Goal: Task Accomplishment & Management: Use online tool/utility

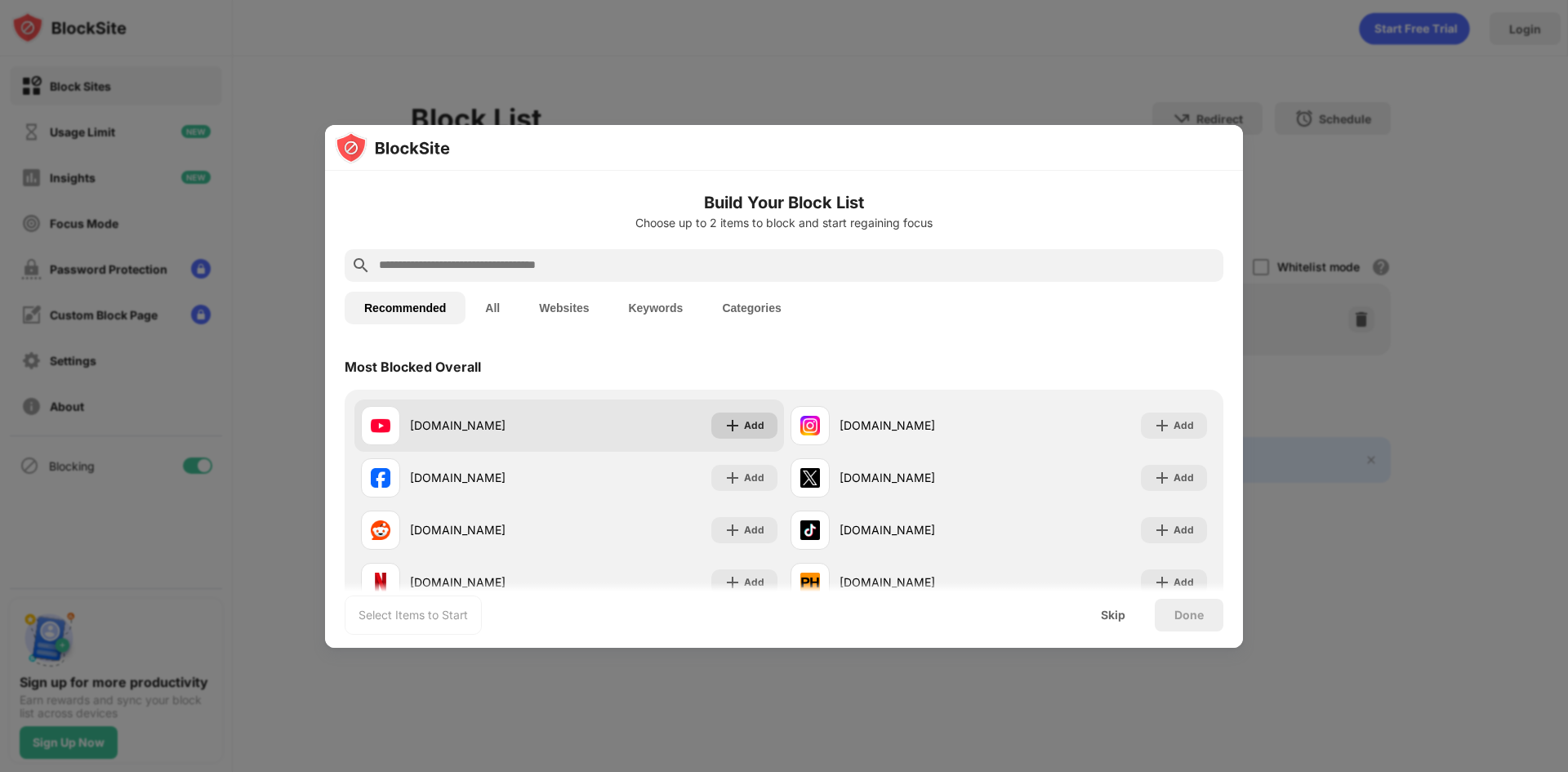
click at [747, 423] on div "Add" at bounding box center [754, 425] width 20 height 16
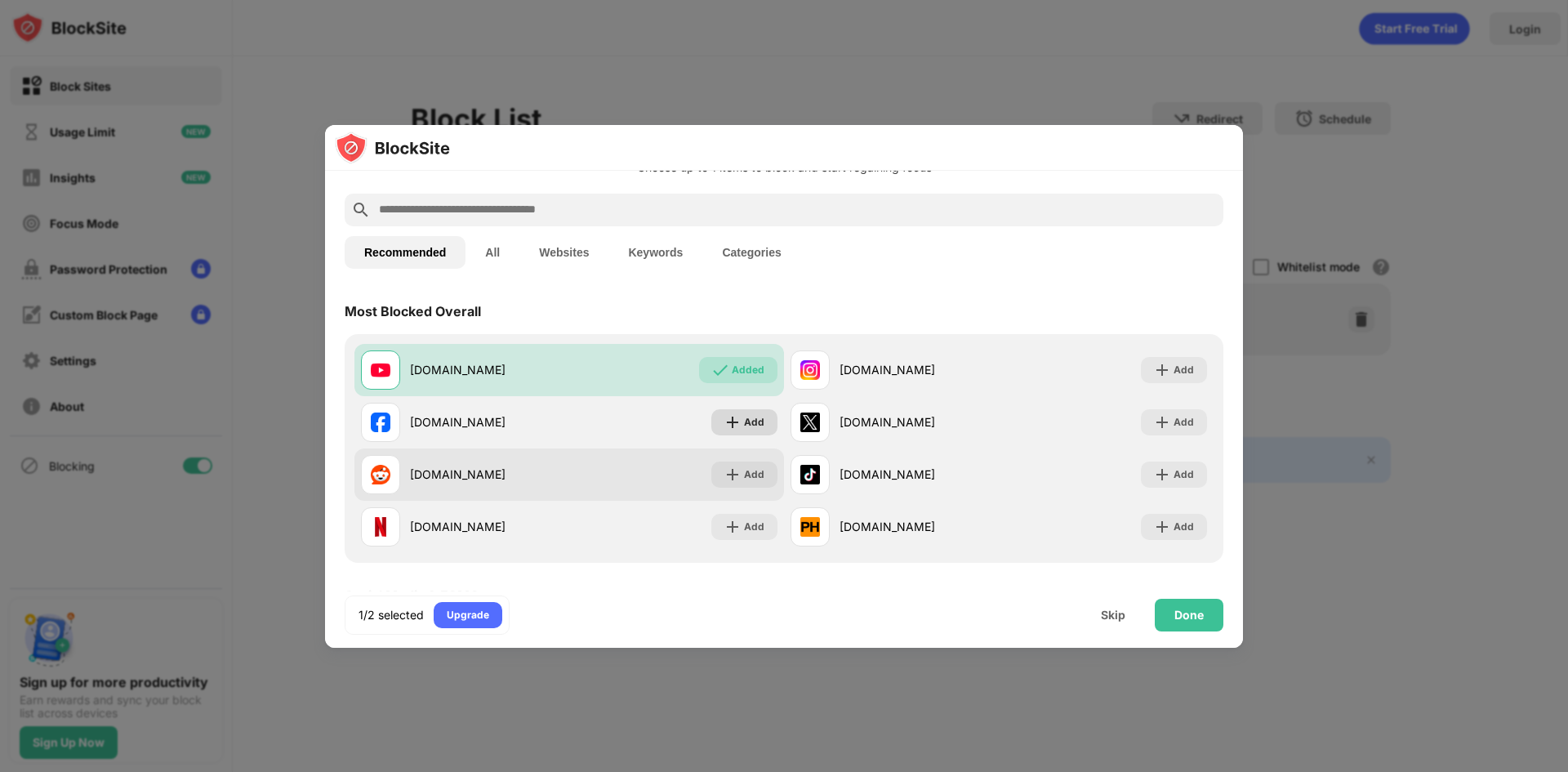
scroll to position [81, 0]
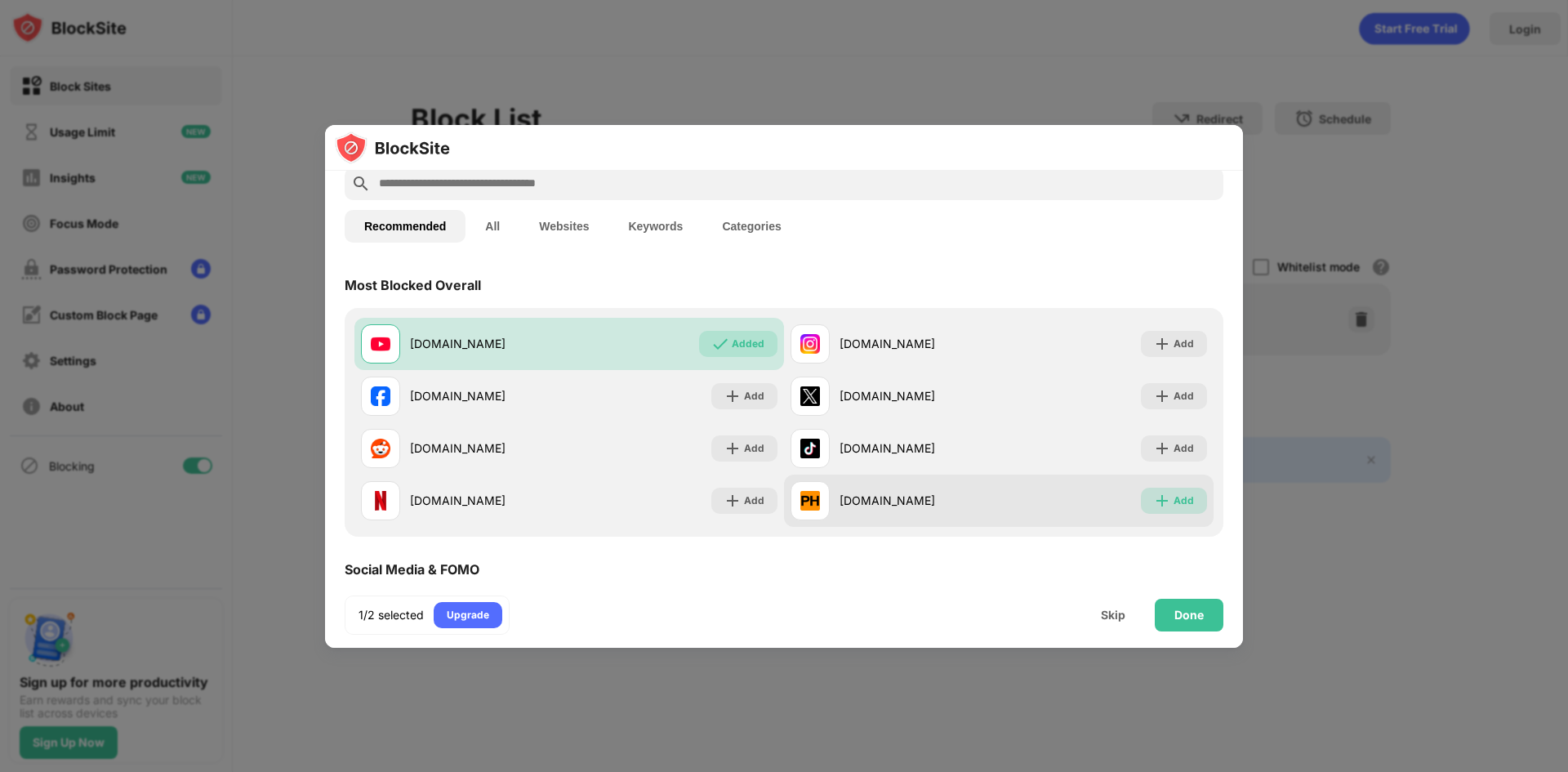
click at [1173, 496] on div "Add" at bounding box center [1183, 500] width 20 height 16
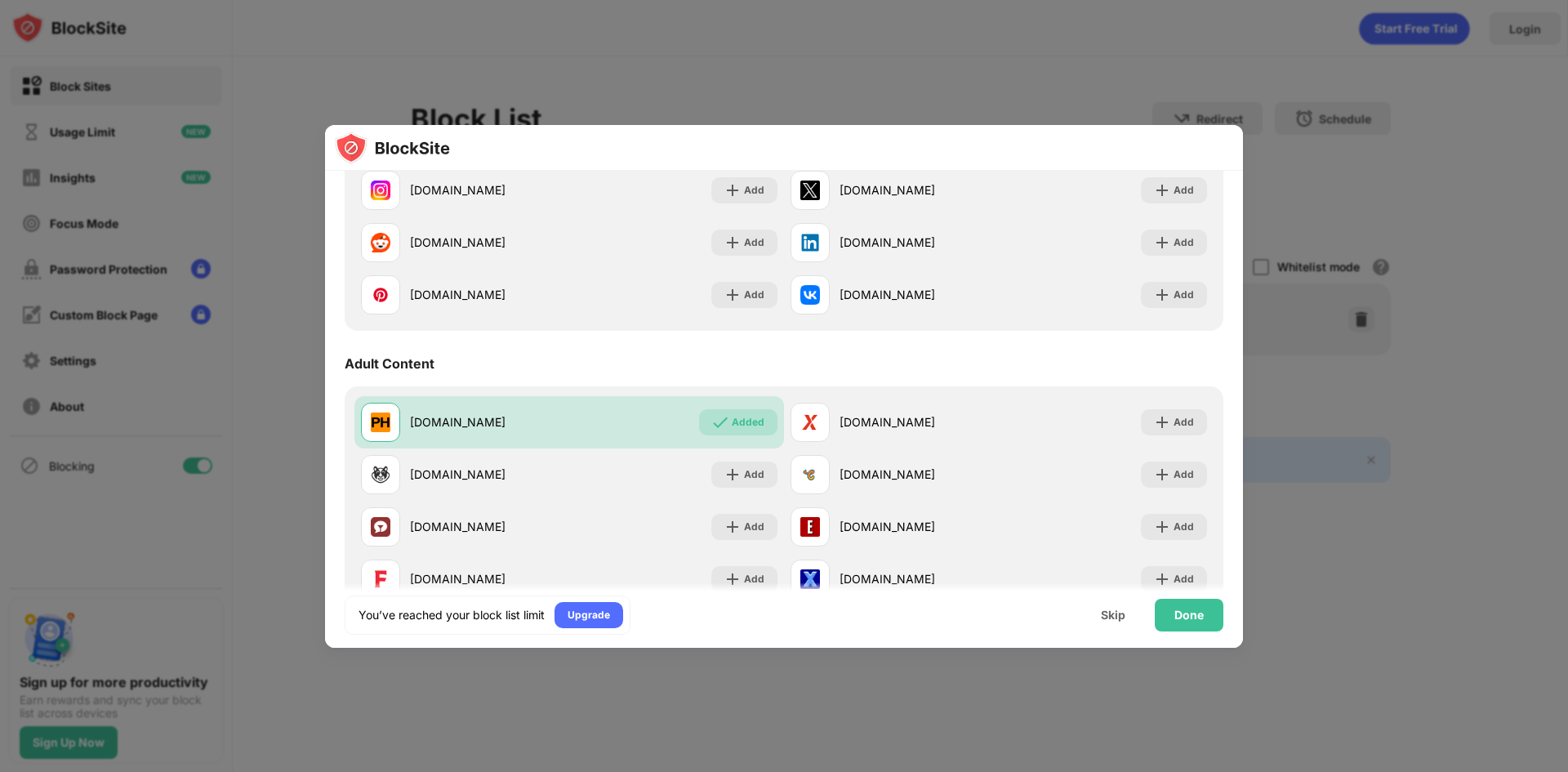
scroll to position [654, 0]
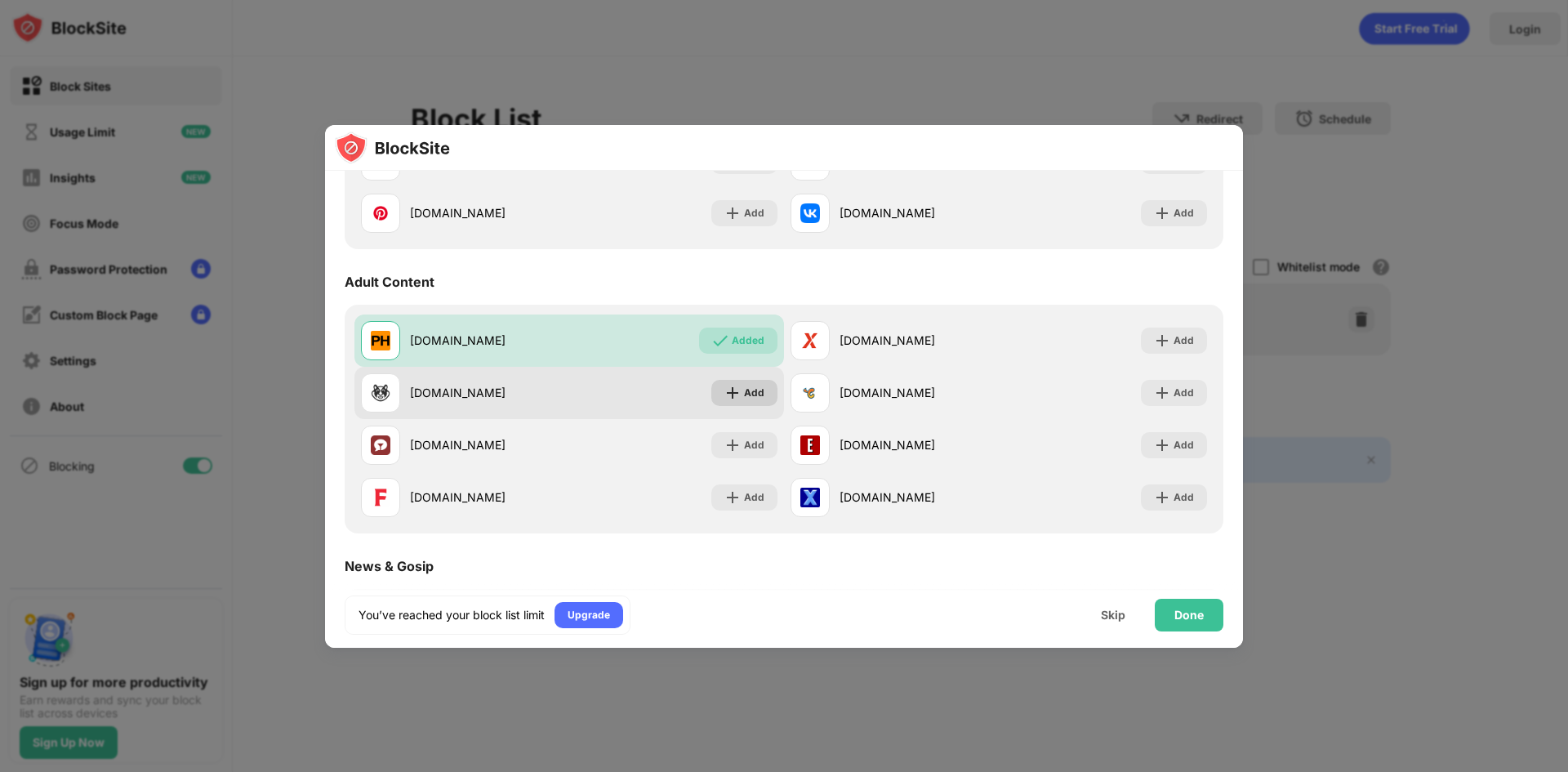
click at [758, 393] on div "Add" at bounding box center [754, 392] width 20 height 16
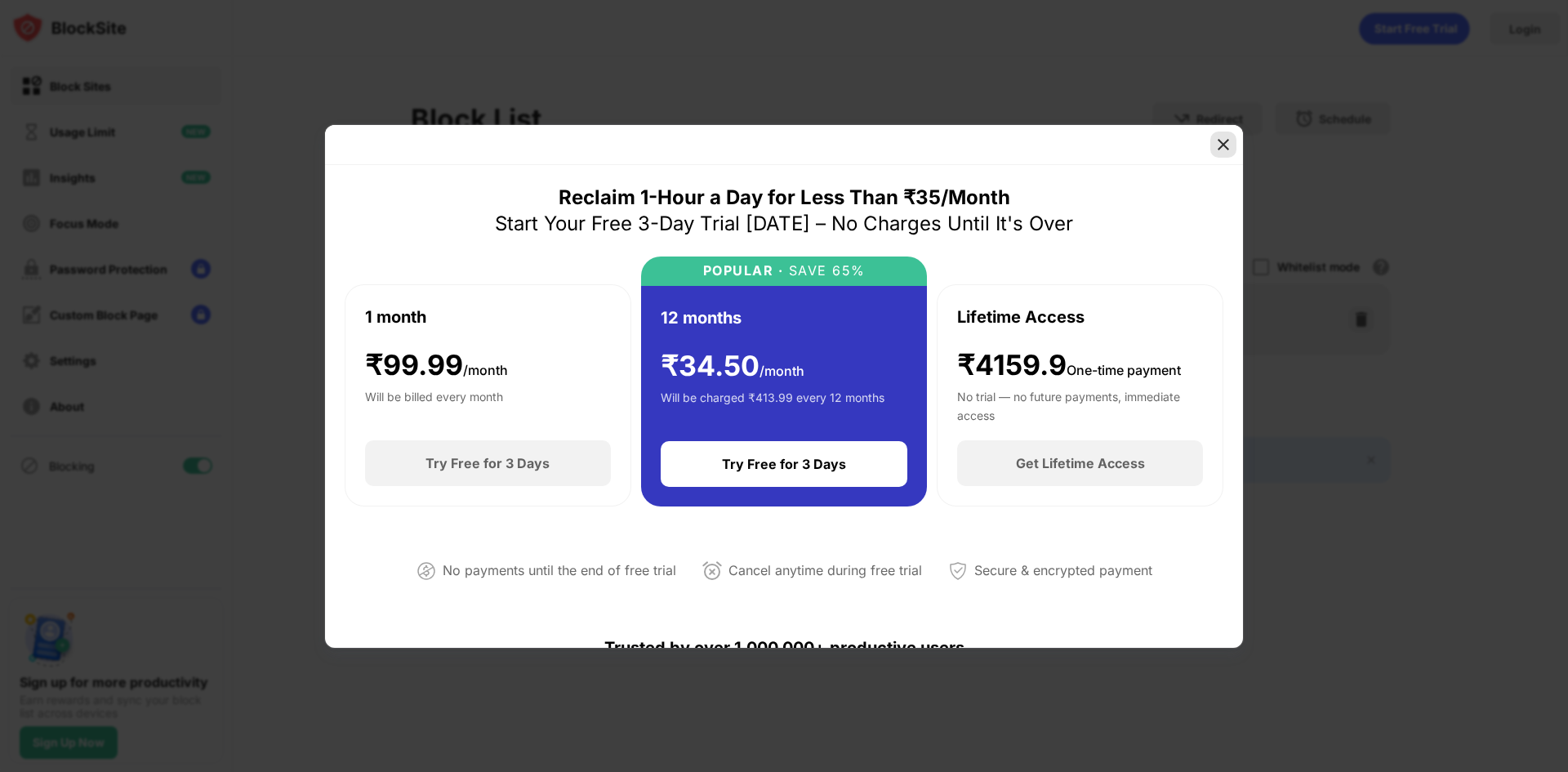
click at [1225, 140] on img at bounding box center [1223, 144] width 16 height 16
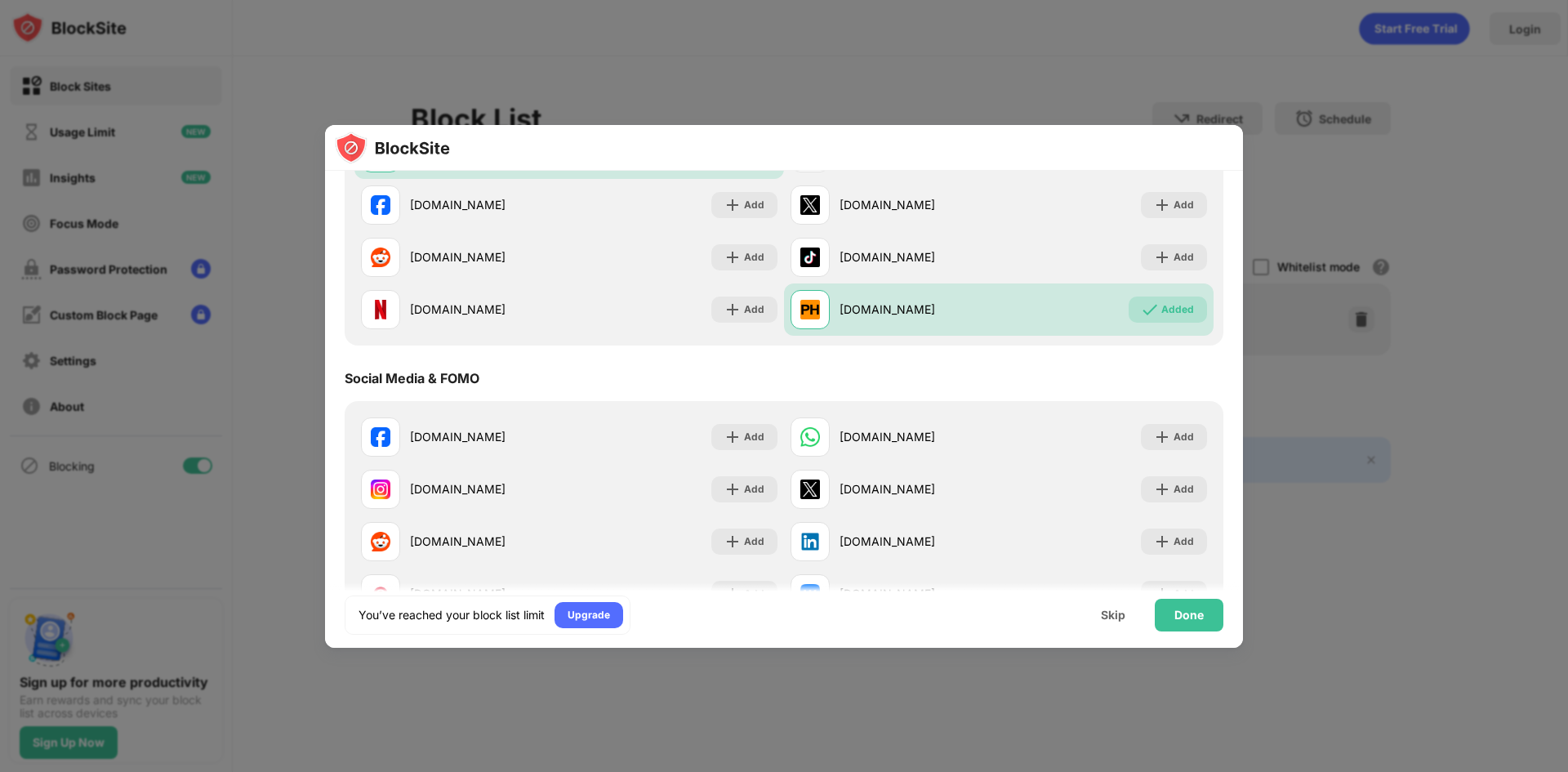
scroll to position [245, 0]
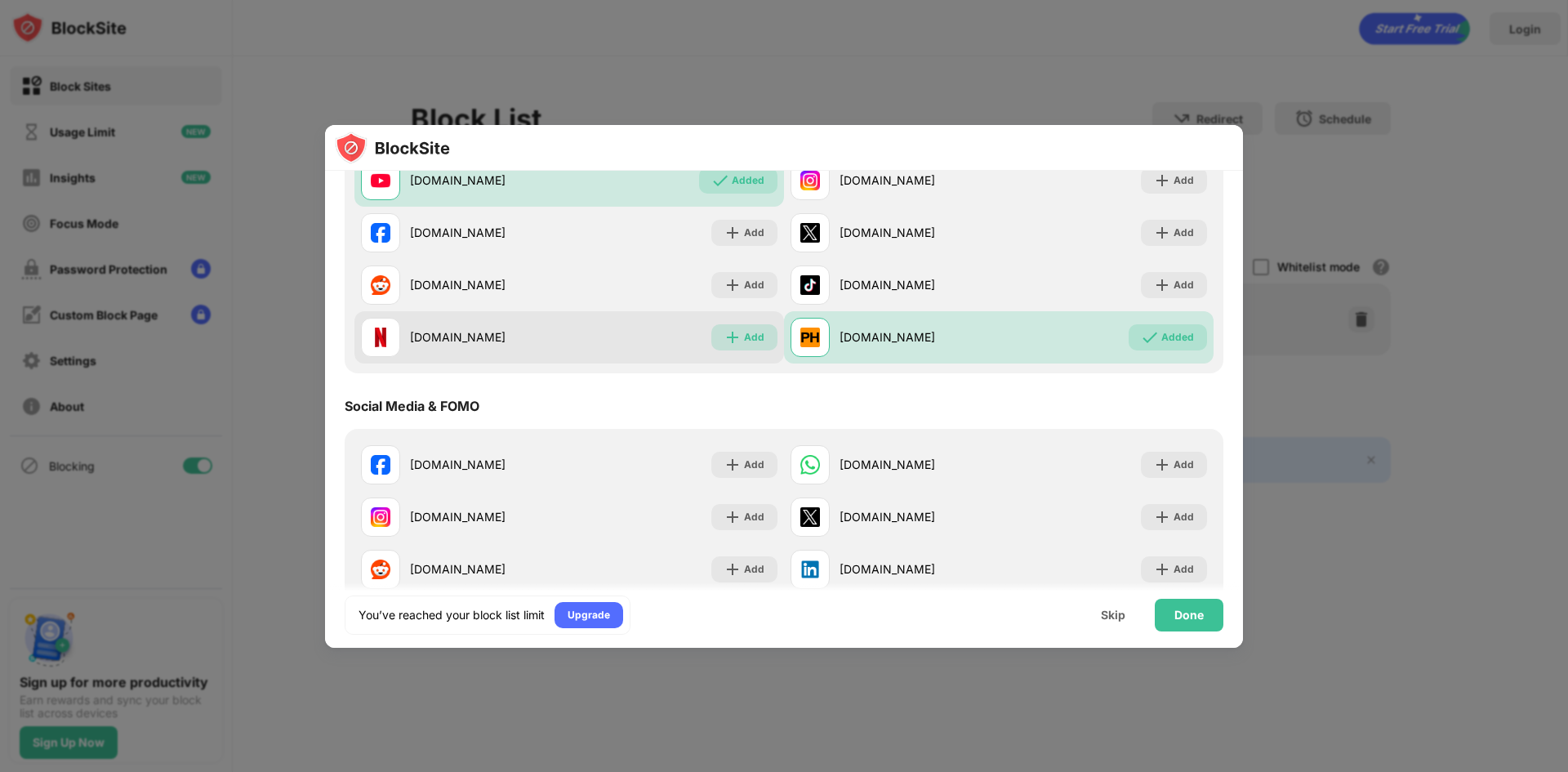
click at [748, 339] on div "Add" at bounding box center [754, 337] width 20 height 16
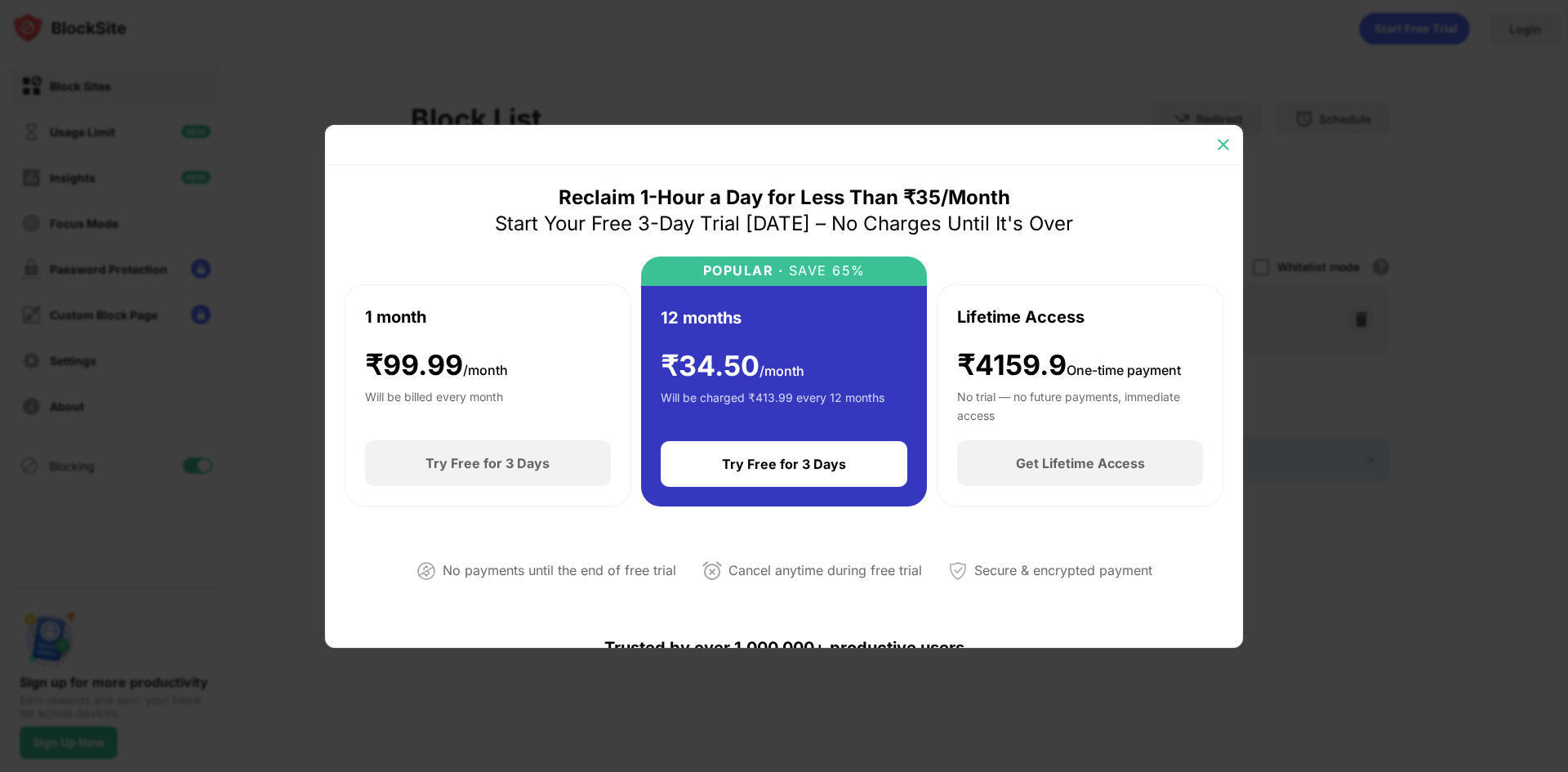
click at [1219, 148] on img at bounding box center [1223, 144] width 16 height 16
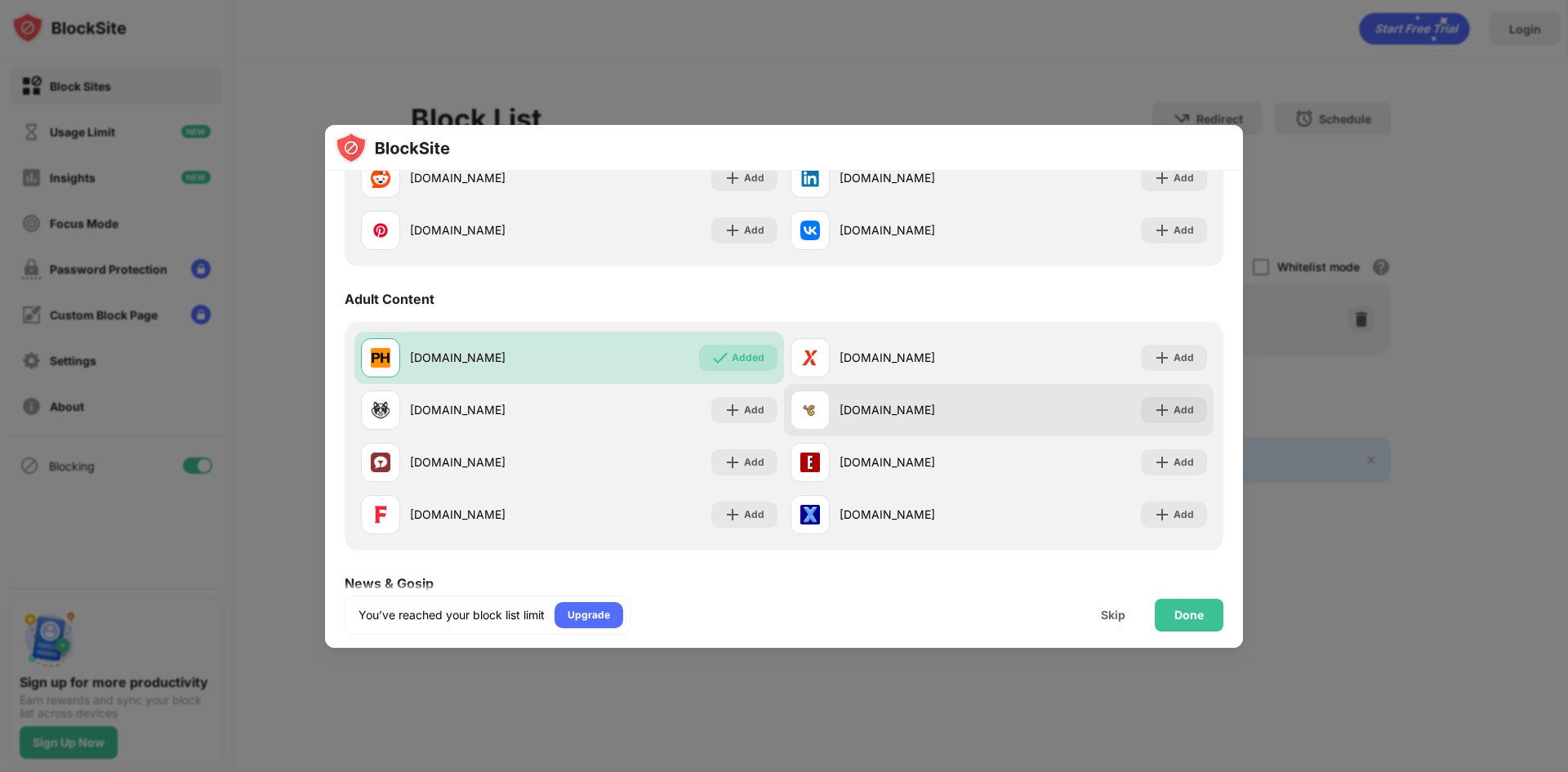
scroll to position [654, 0]
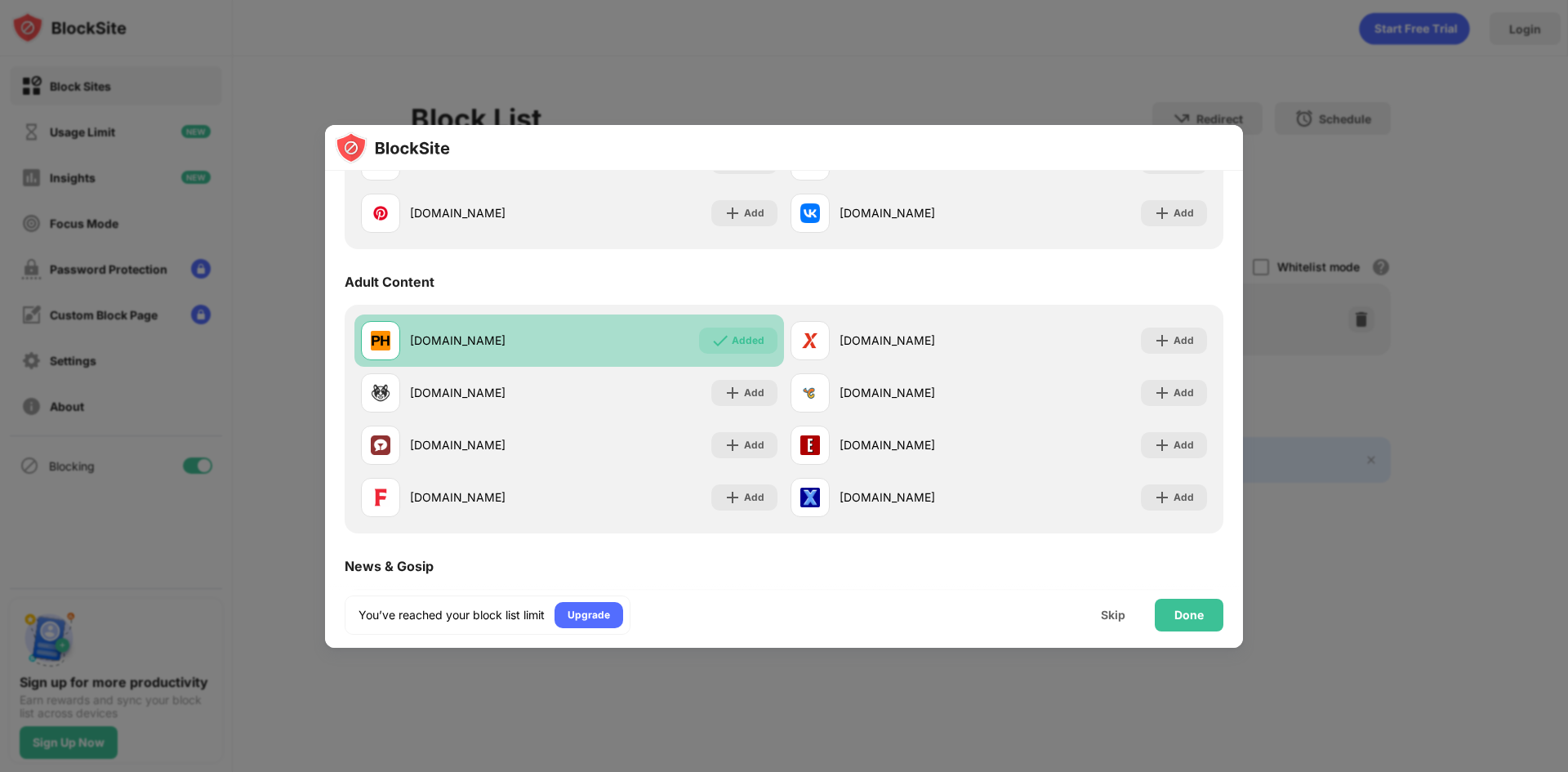
click at [730, 354] on div "[DOMAIN_NAME] Added" at bounding box center [569, 340] width 430 height 52
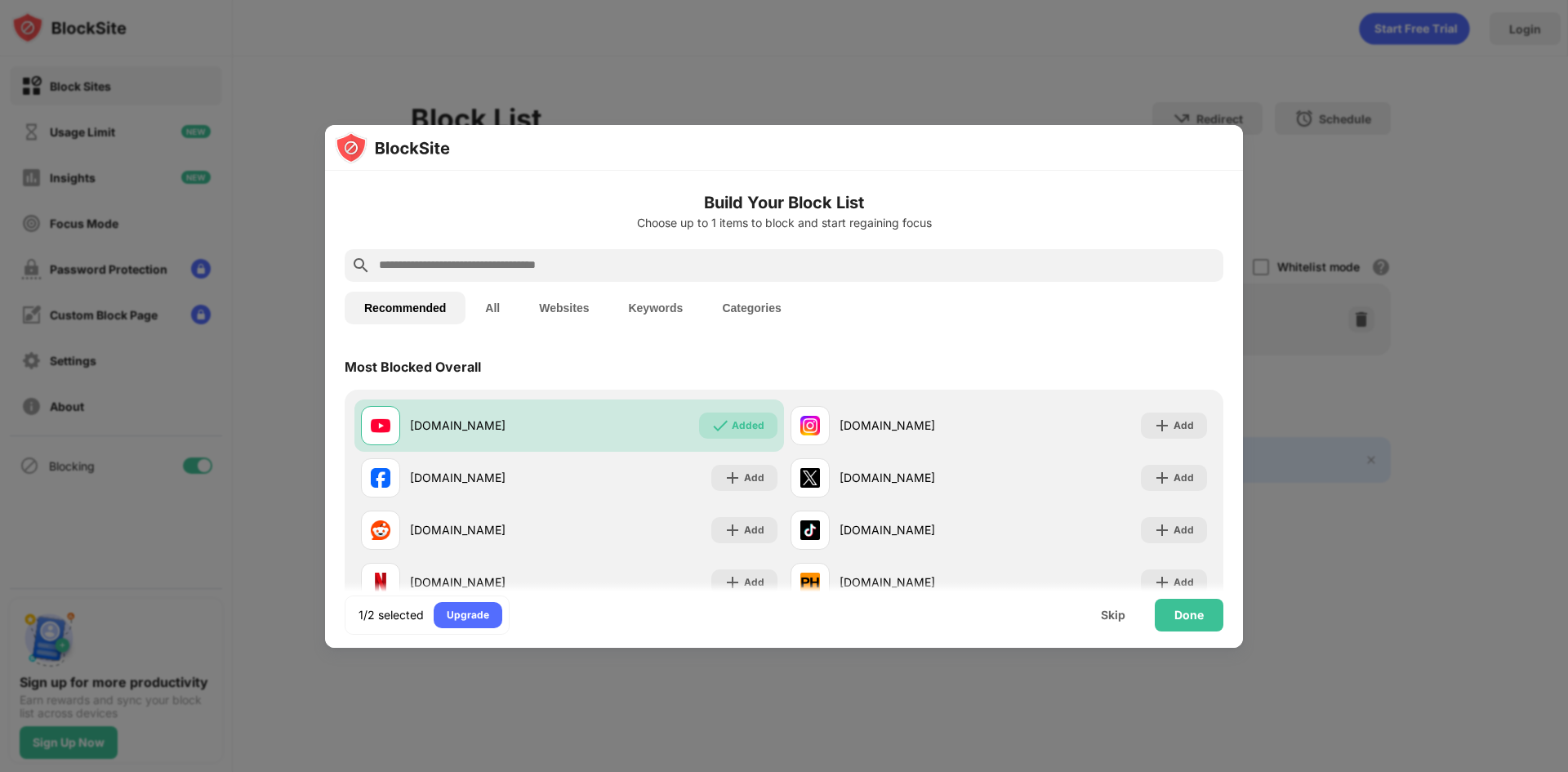
scroll to position [81, 0]
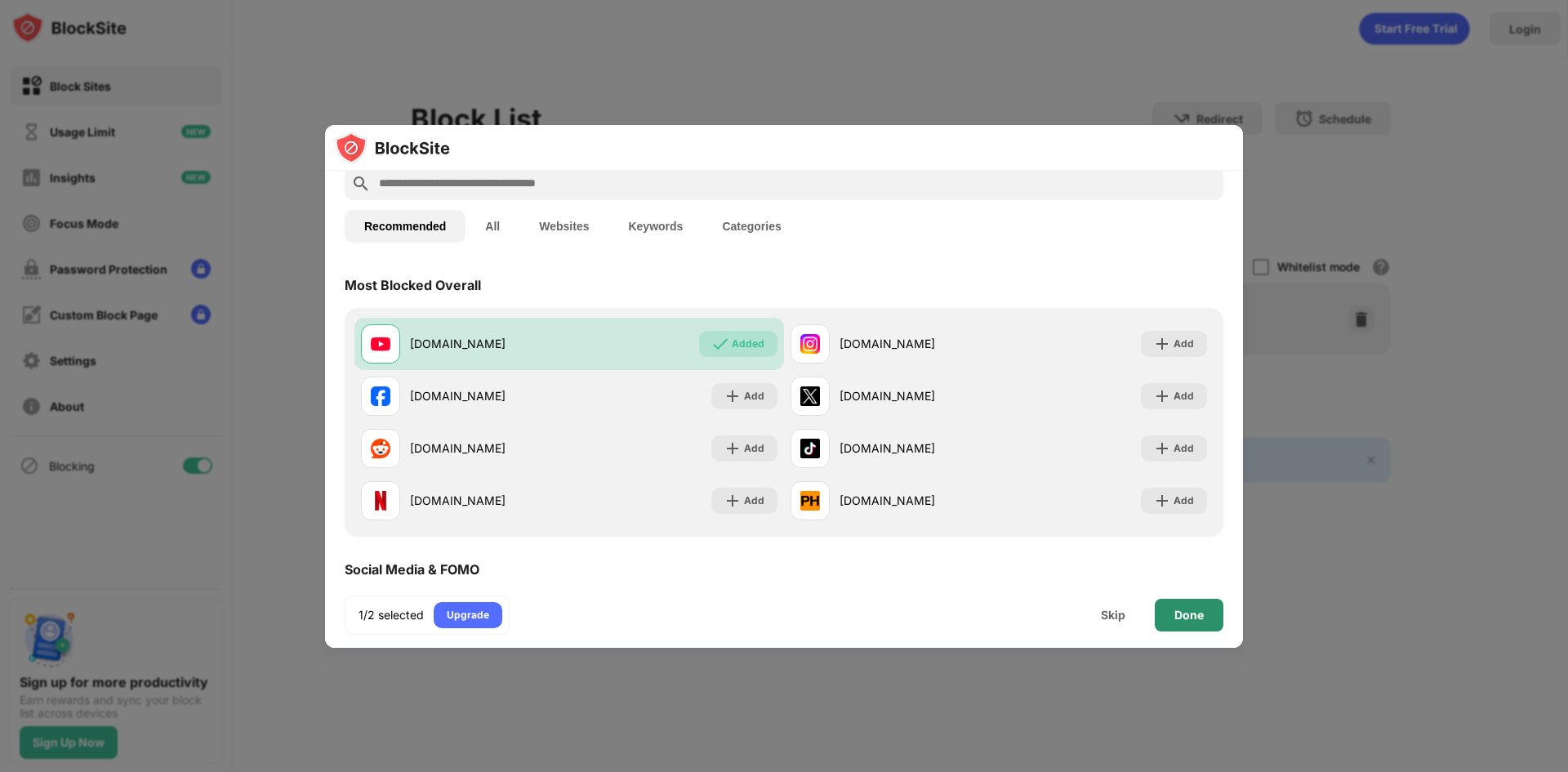
click at [1196, 619] on div "Done" at bounding box center [1188, 616] width 29 height 13
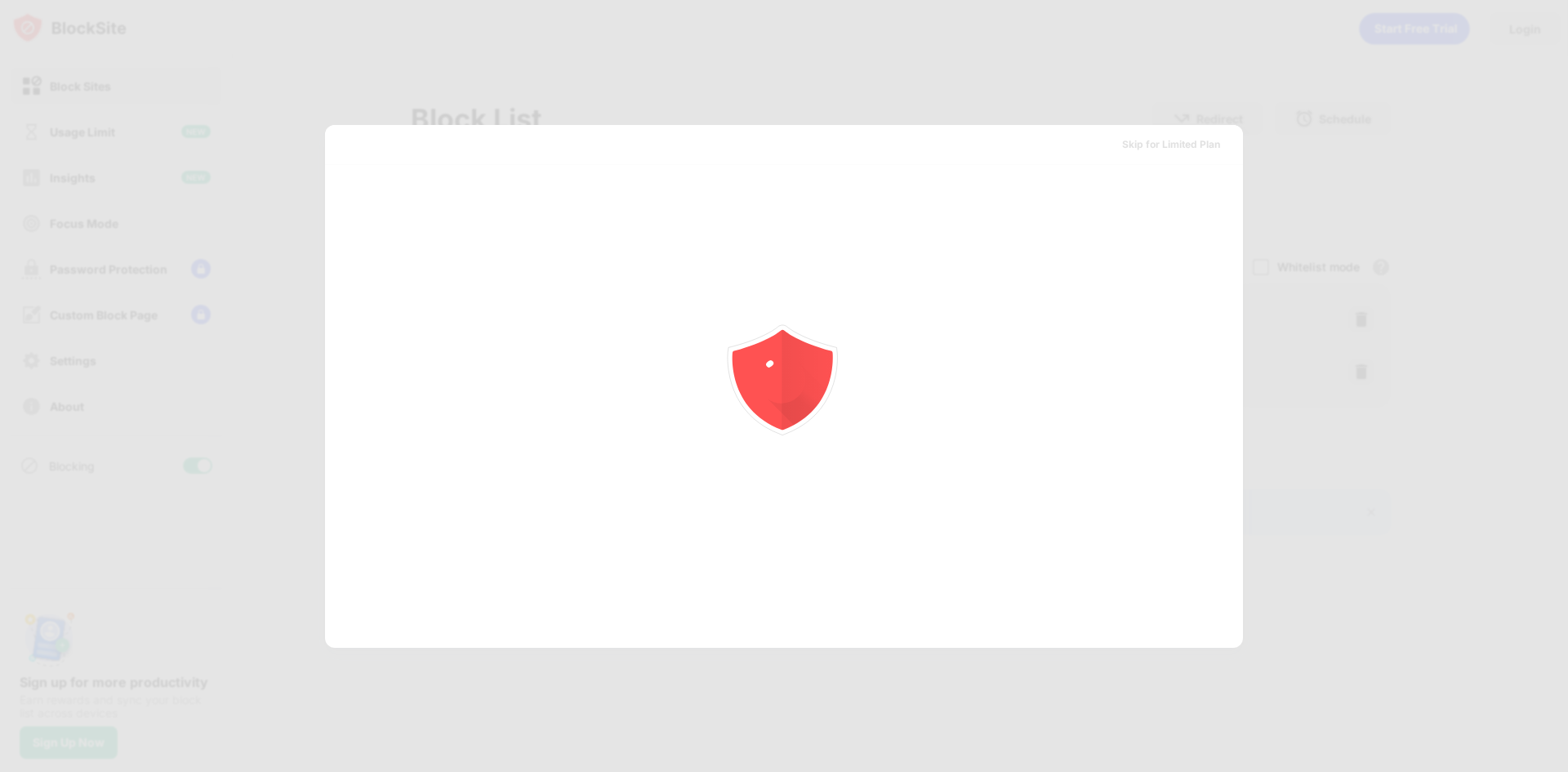
scroll to position [0, 0]
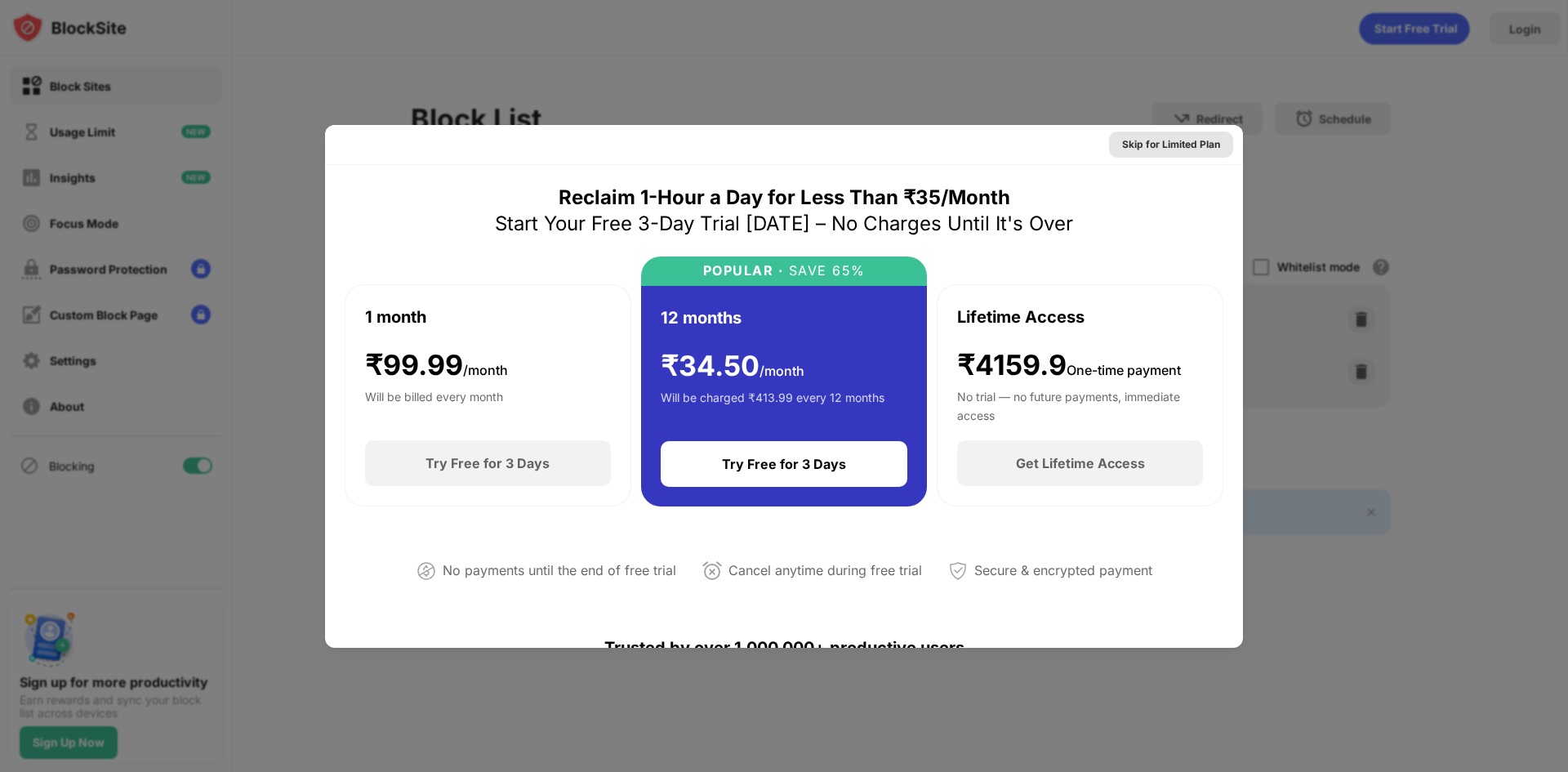
click at [1146, 146] on div "Skip for Limited Plan" at bounding box center [1171, 144] width 98 height 16
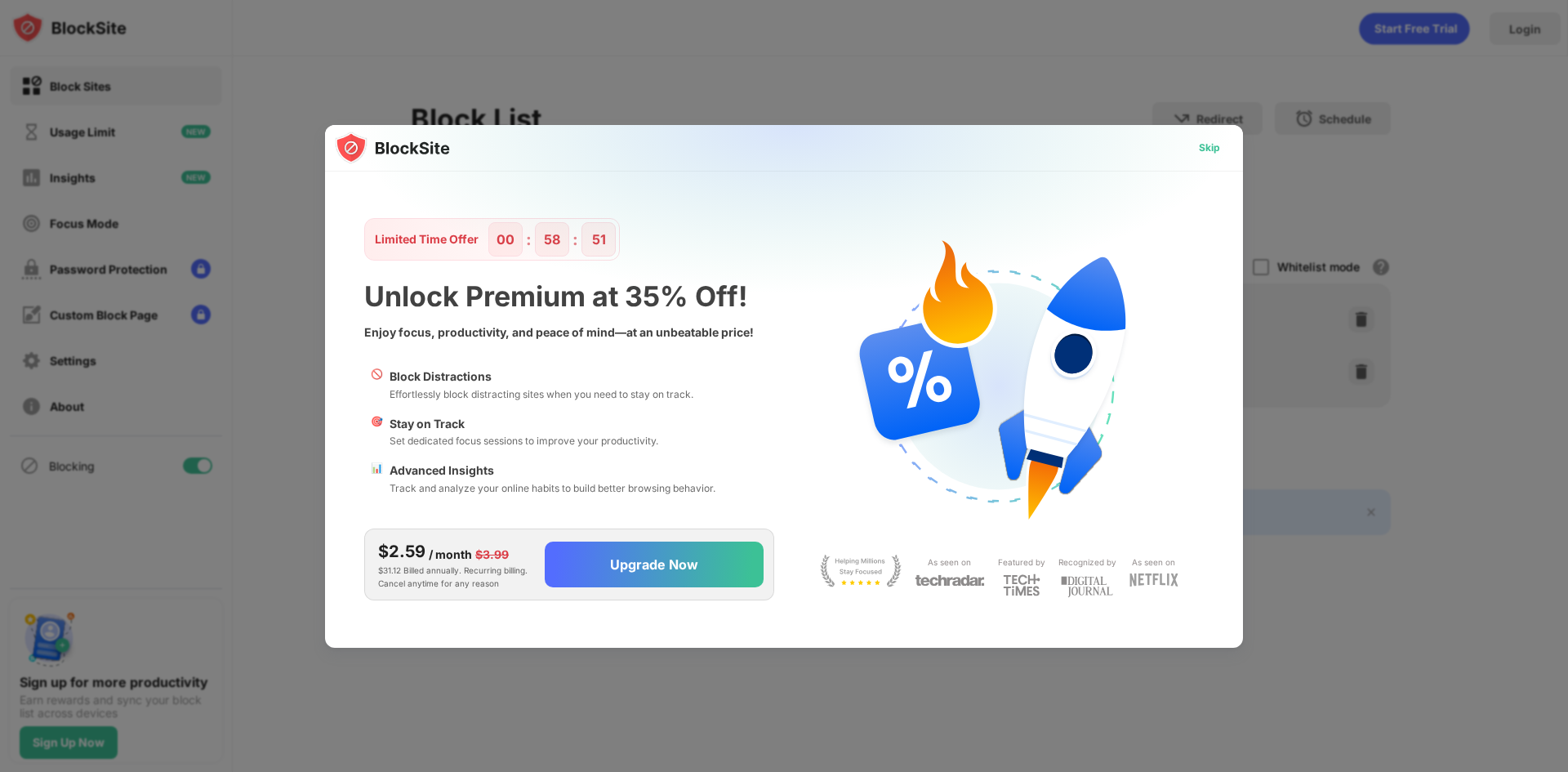
click at [1207, 146] on div "Skip" at bounding box center [1209, 147] width 21 height 16
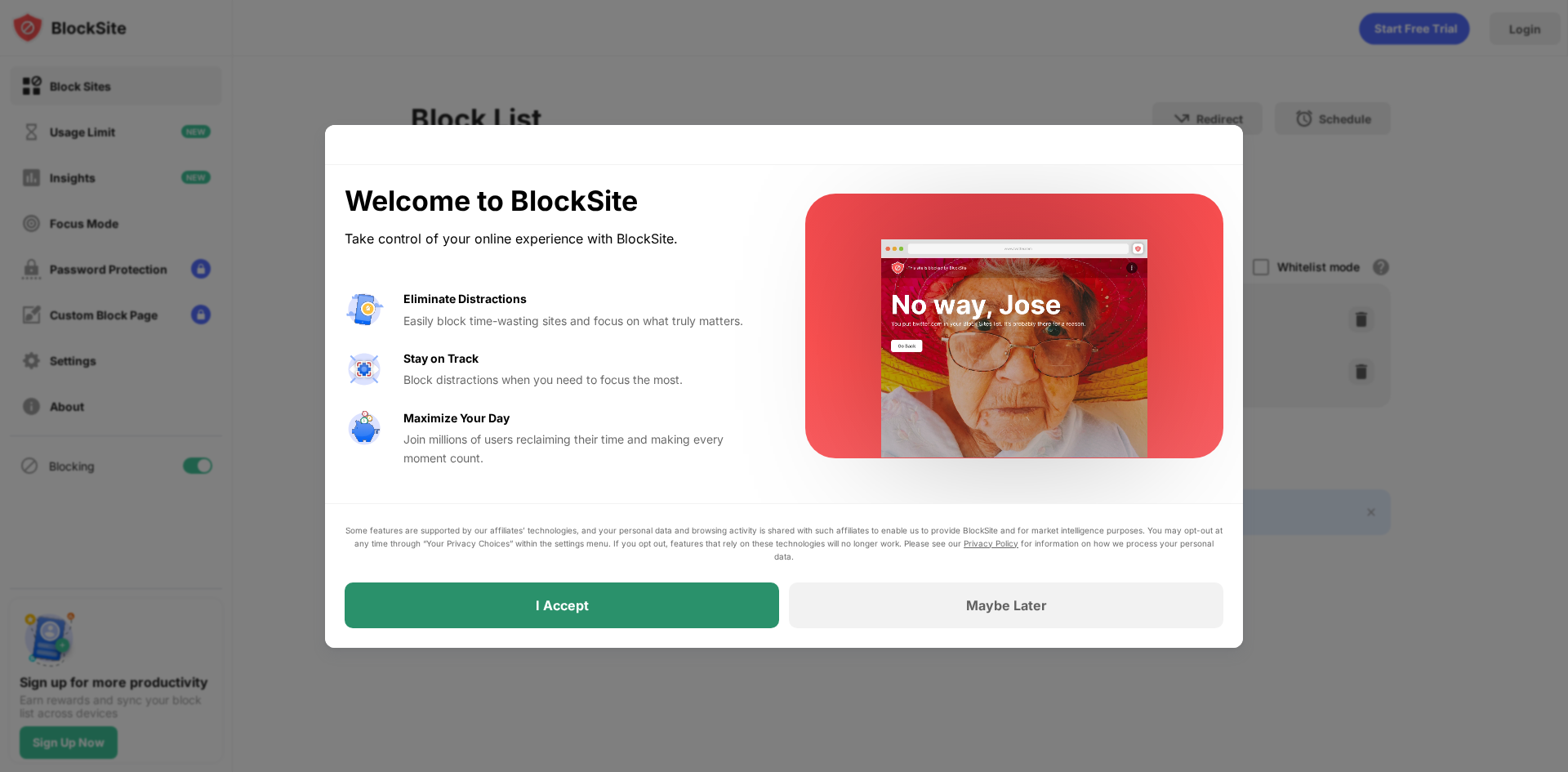
click at [632, 593] on div "I Accept" at bounding box center [561, 605] width 434 height 45
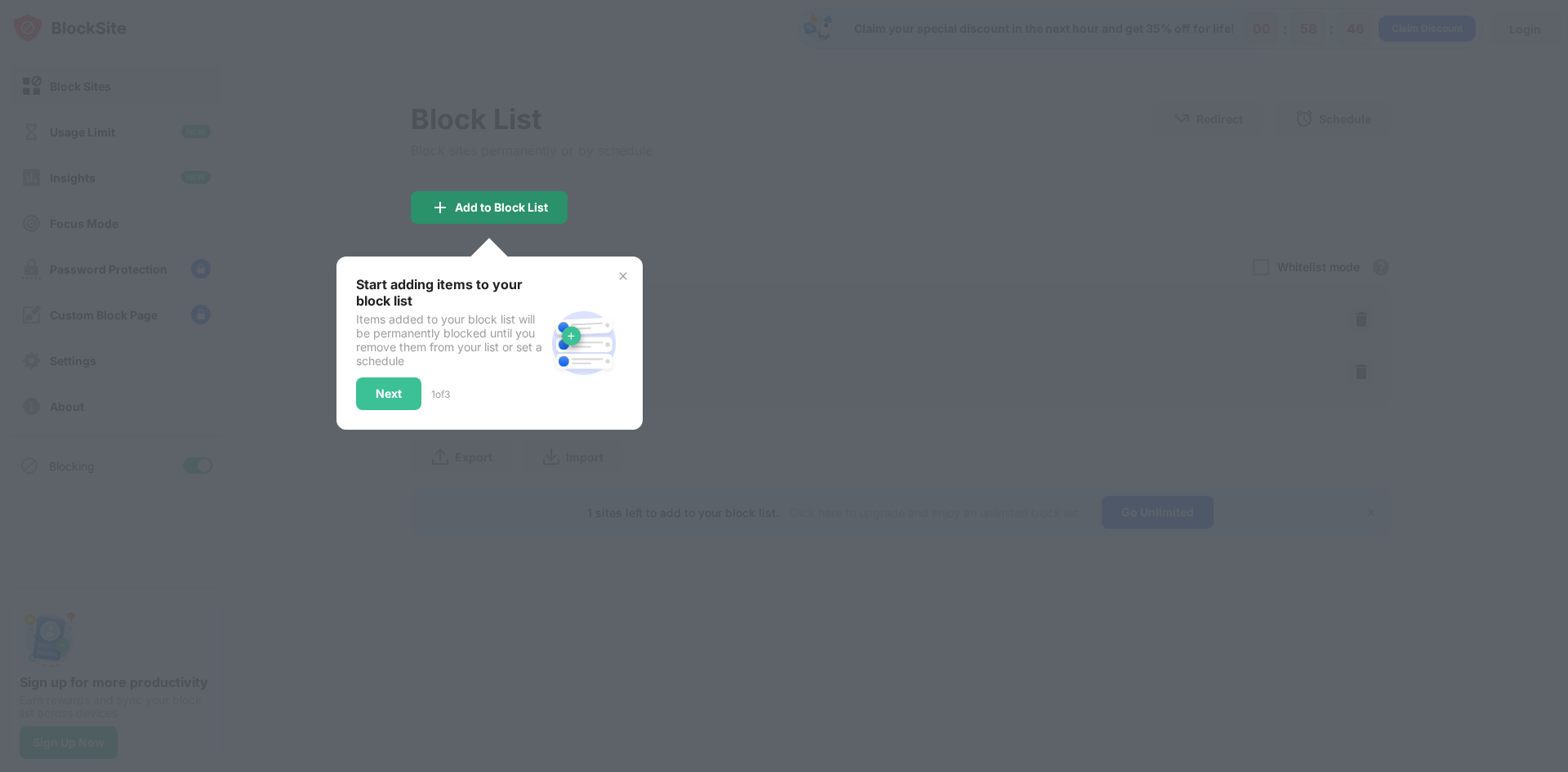
click at [452, 200] on div "Add to Block List" at bounding box center [489, 207] width 157 height 33
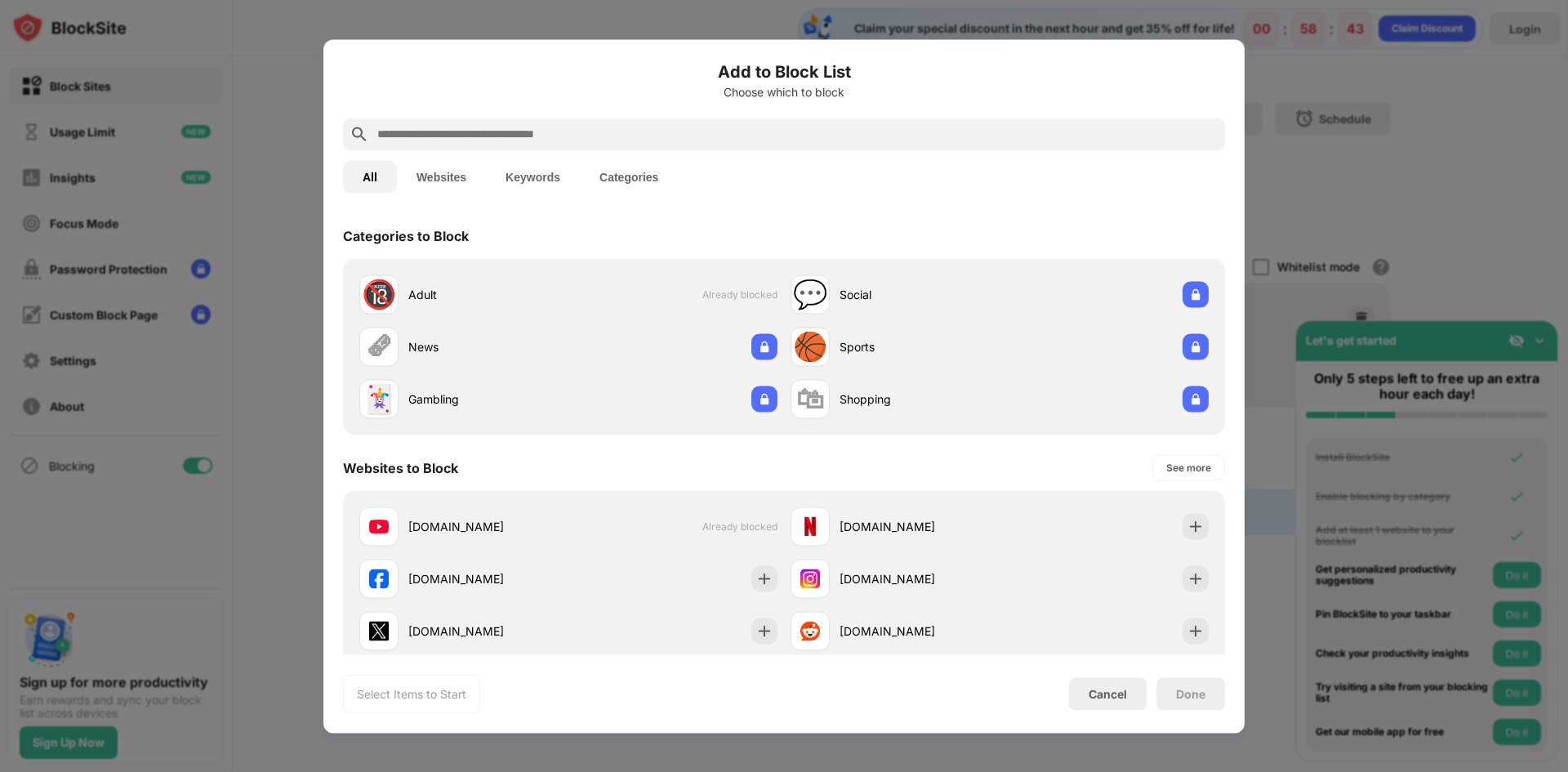
click at [1312, 117] on div at bounding box center [784, 386] width 1568 height 772
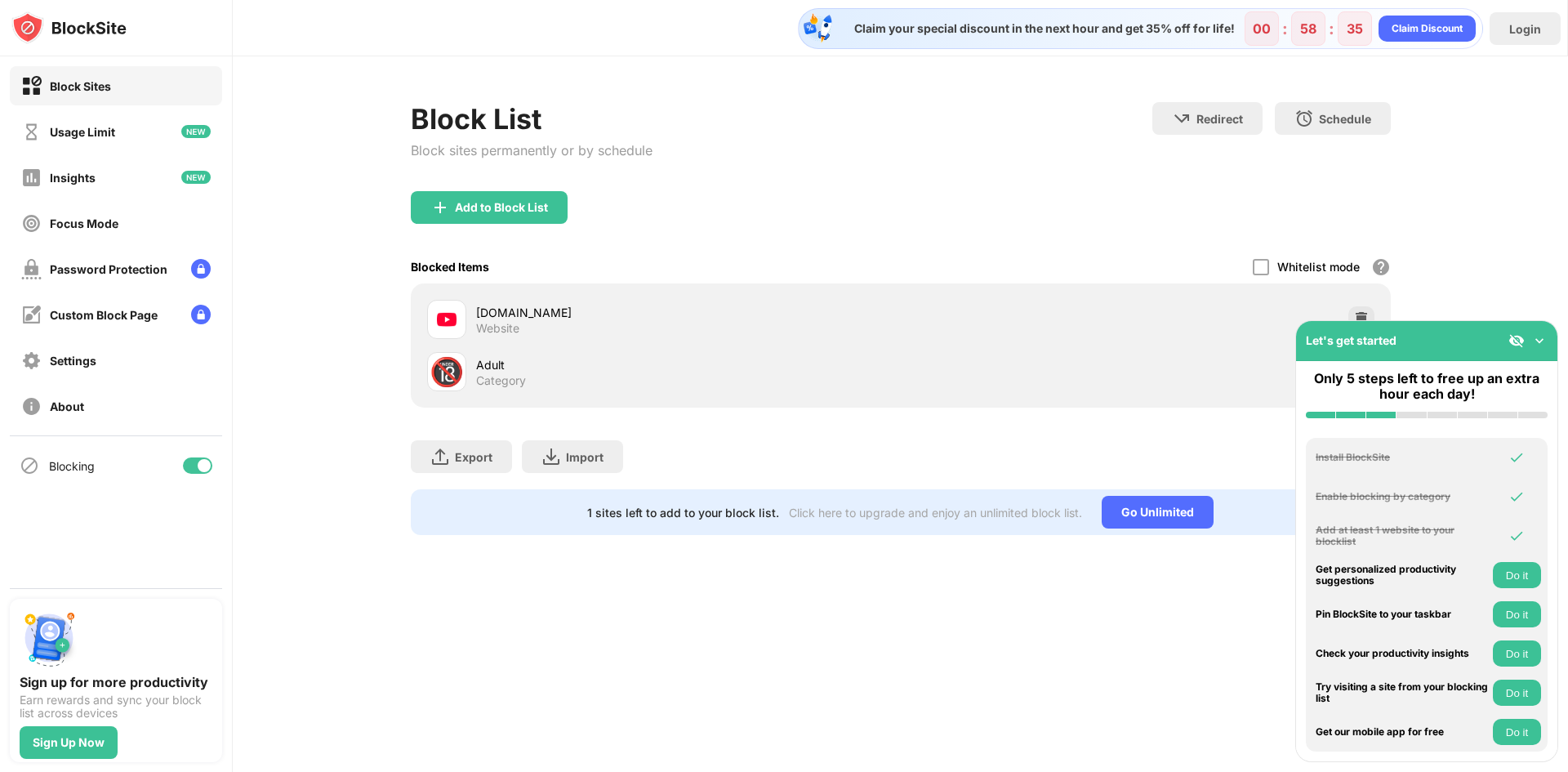
click at [983, 670] on div "Claim your special discount in the next hour and get 35% off for life! 00 : 58 …" at bounding box center [900, 386] width 1335 height 772
